Goal: Task Accomplishment & Management: Manage account settings

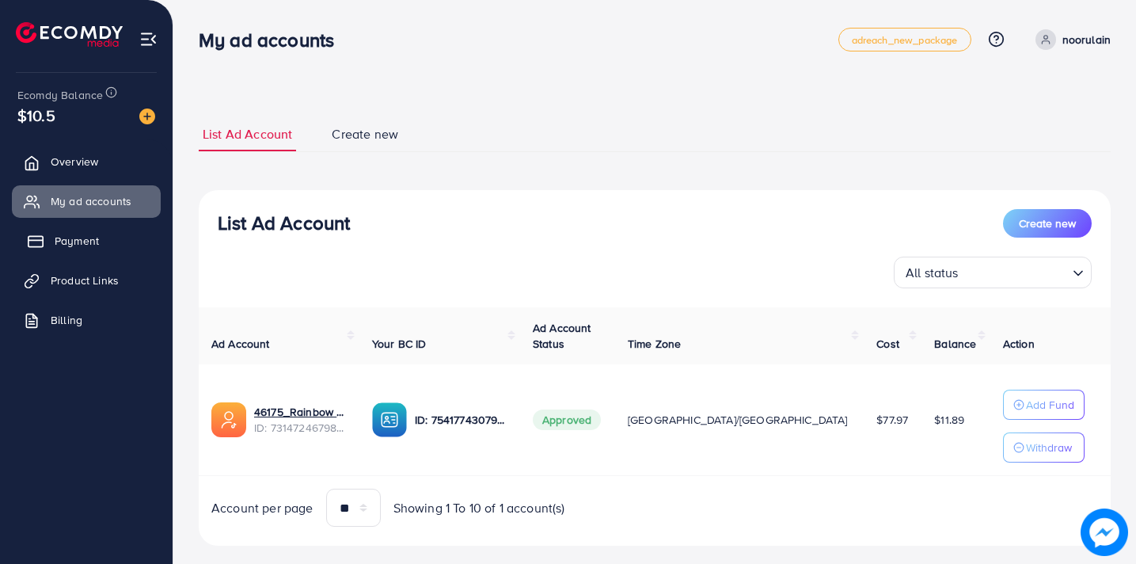
click at [114, 246] on link "Payment" at bounding box center [86, 241] width 149 height 32
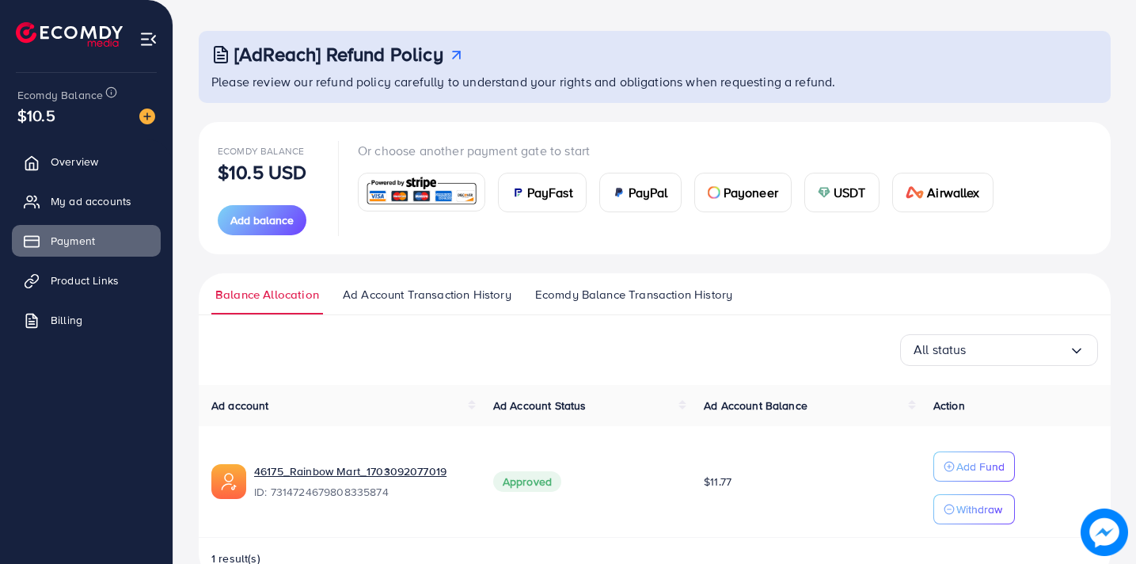
scroll to position [40, 0]
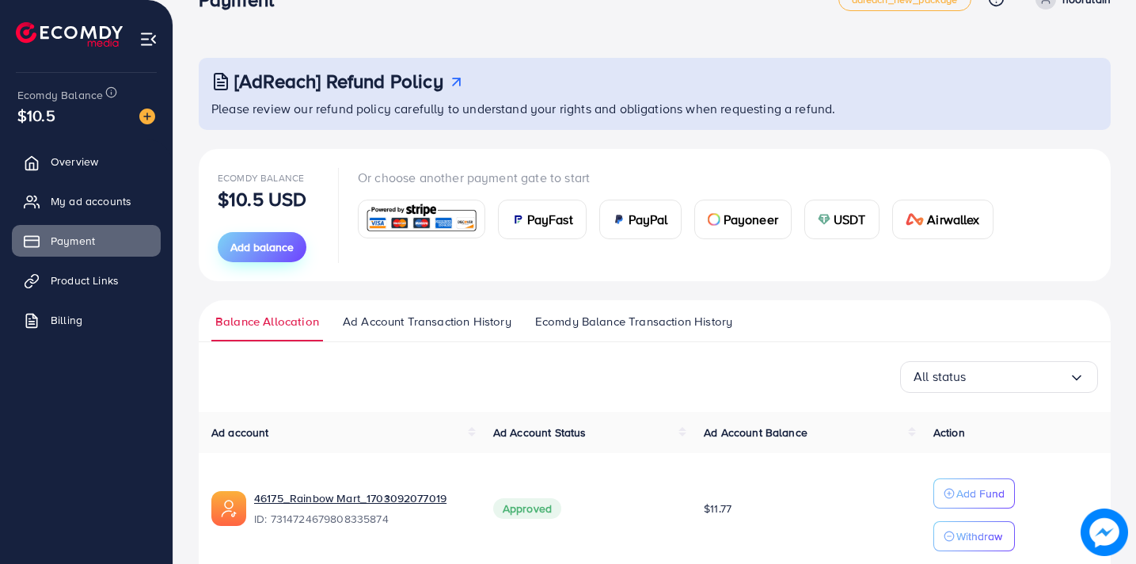
click at [283, 246] on span "Add balance" at bounding box center [261, 247] width 63 height 16
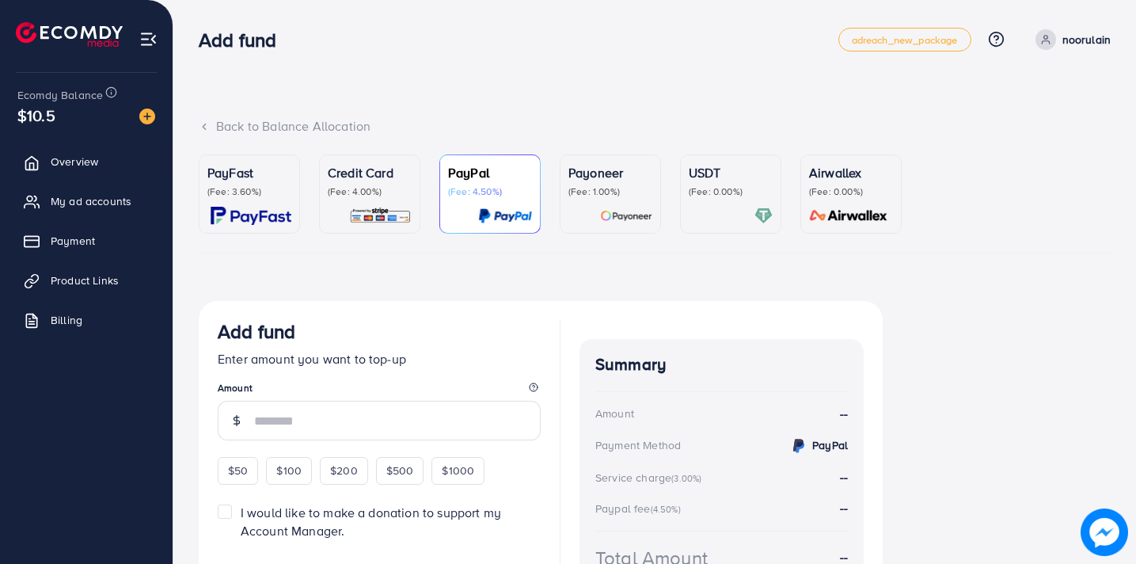
click at [363, 189] on p "(Fee: 4.00%)" at bounding box center [370, 191] width 84 height 13
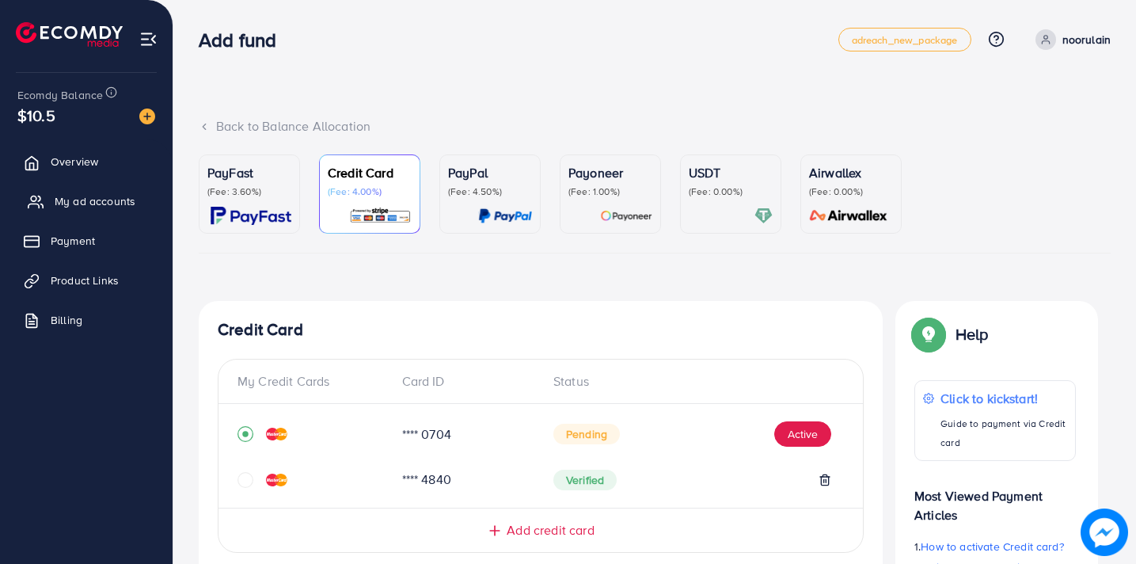
click at [103, 196] on span "My ad accounts" at bounding box center [95, 201] width 81 height 16
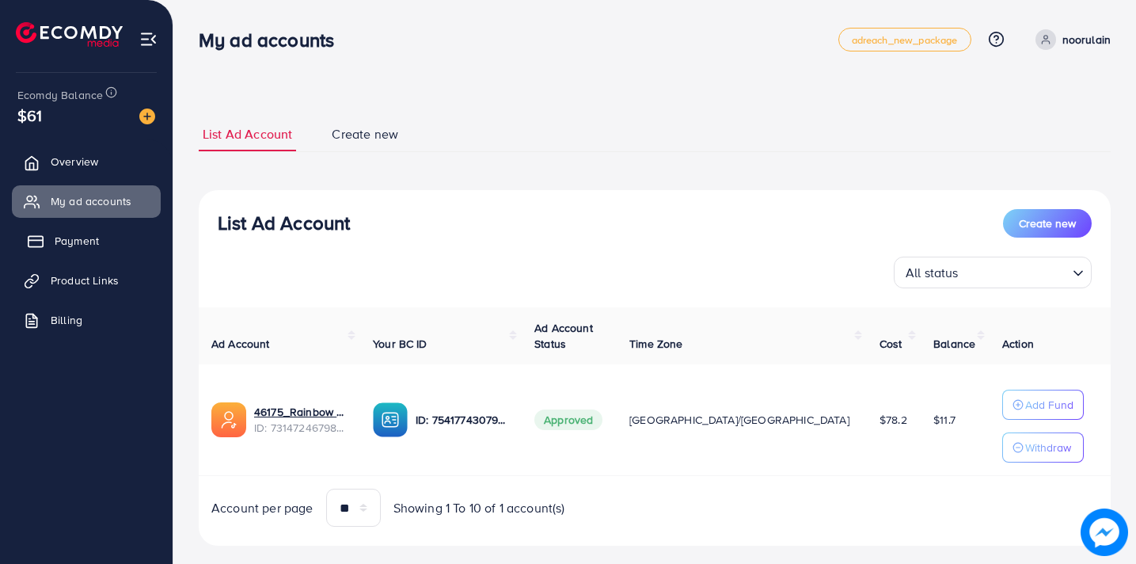
click at [90, 235] on span "Payment" at bounding box center [77, 241] width 44 height 16
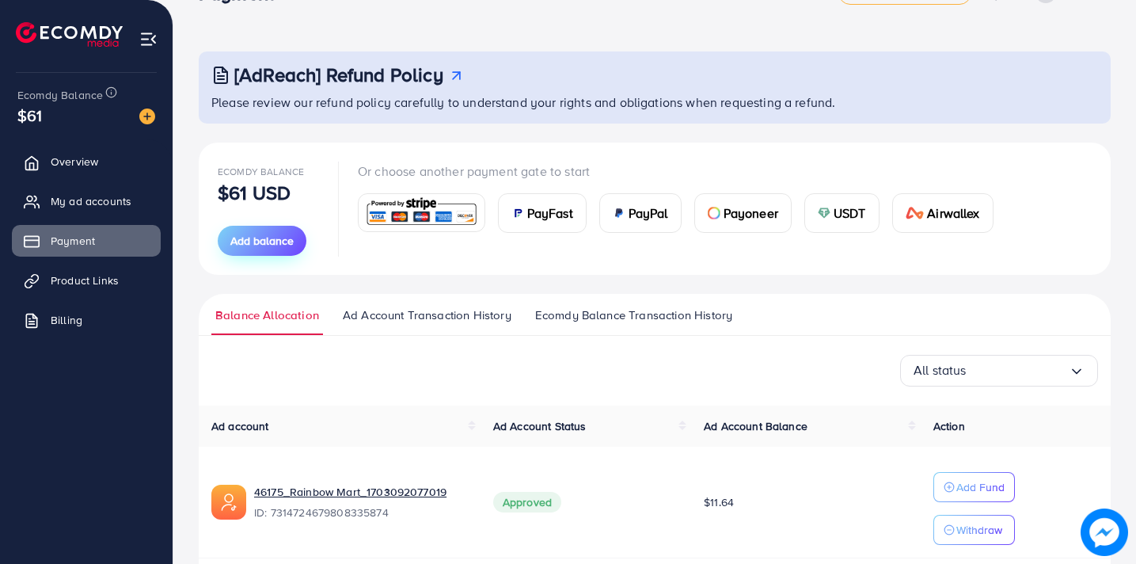
scroll to position [42, 0]
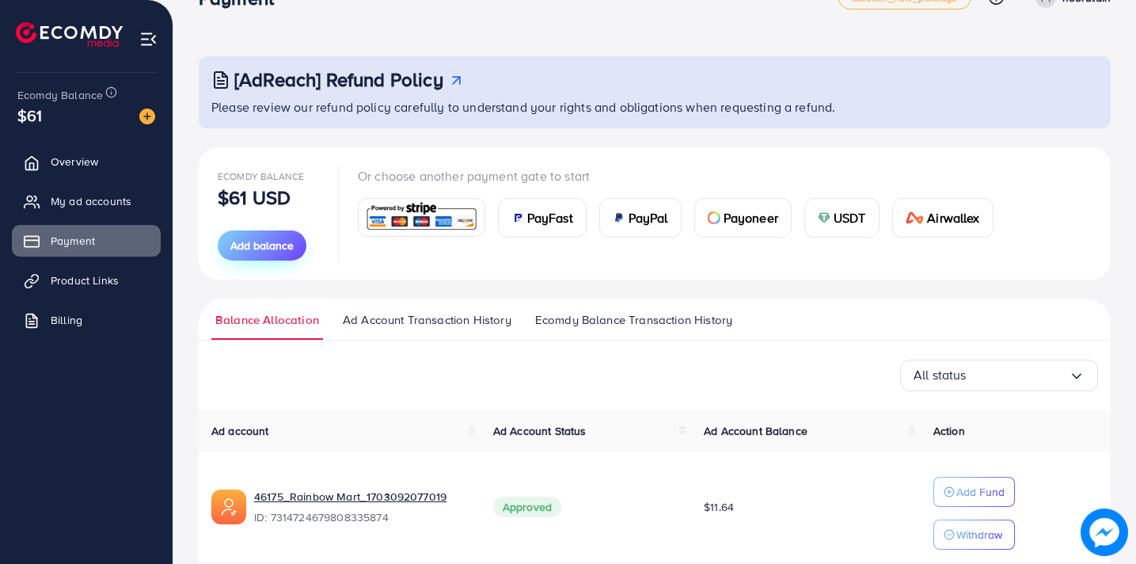
click at [304, 249] on button "Add balance" at bounding box center [262, 245] width 89 height 30
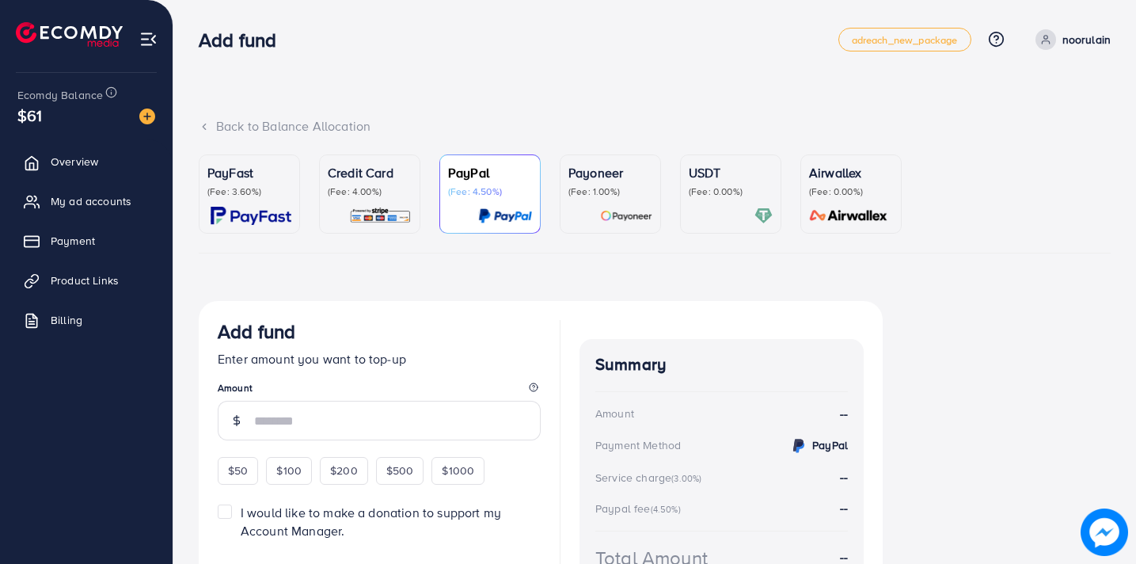
click at [351, 214] on img at bounding box center [380, 216] width 63 height 18
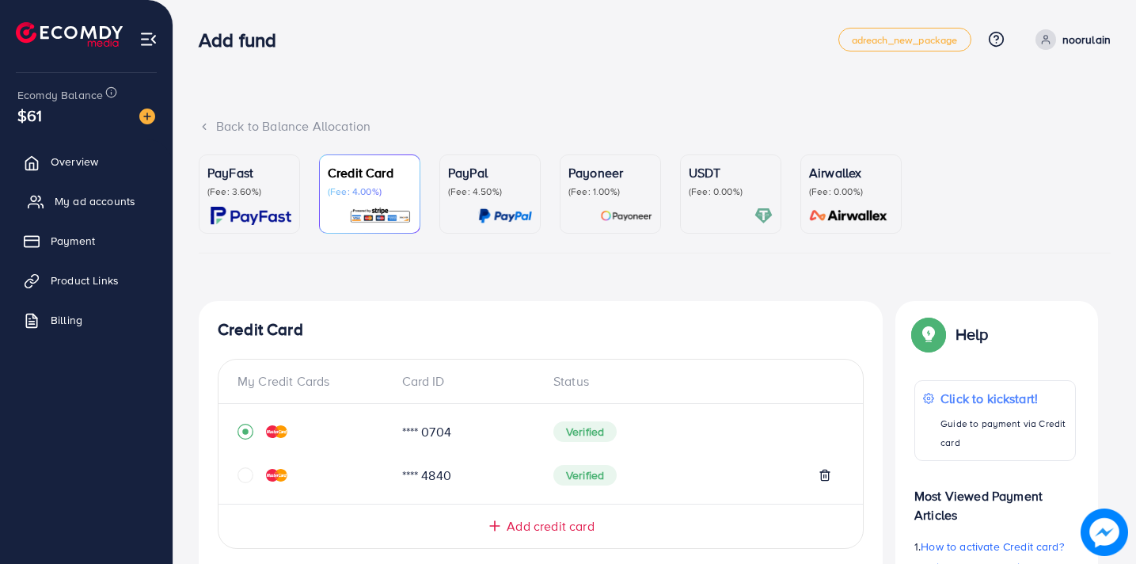
click at [100, 203] on span "My ad accounts" at bounding box center [95, 201] width 81 height 16
